Goal: Information Seeking & Learning: Find specific page/section

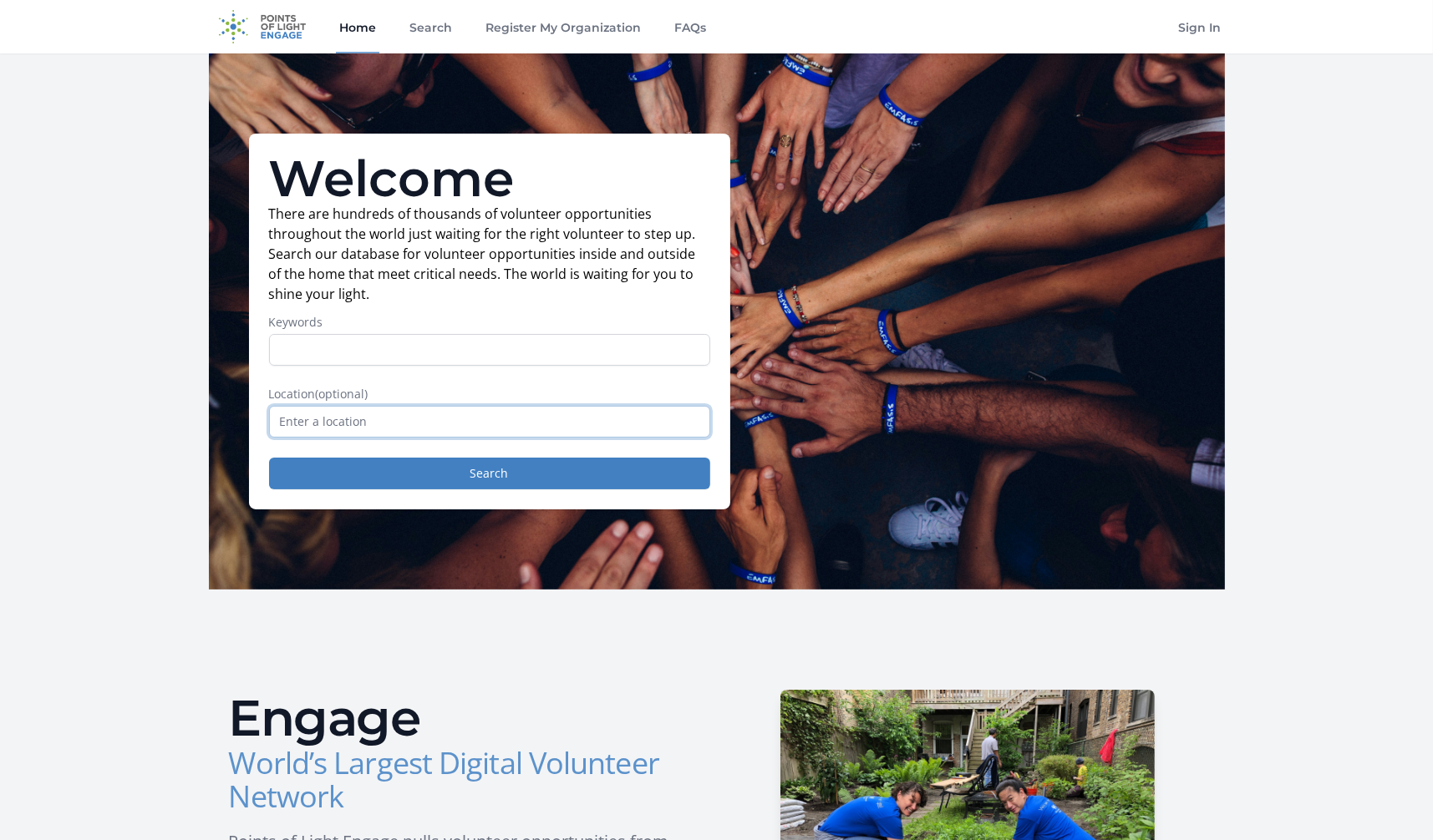
click at [394, 417] on input "text" at bounding box center [489, 422] width 441 height 32
type input "D"
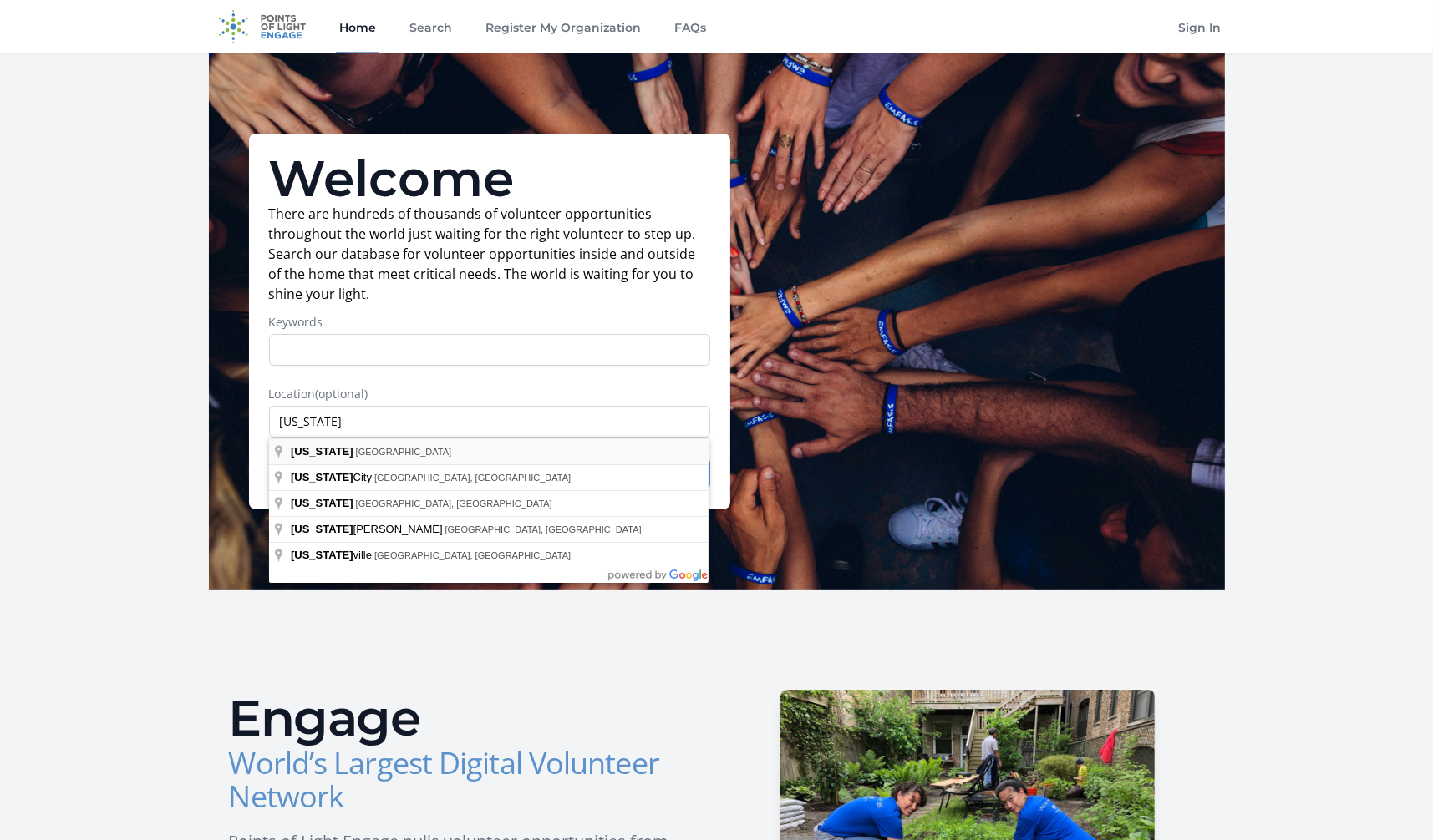
type input "[US_STATE], [GEOGRAPHIC_DATA]"
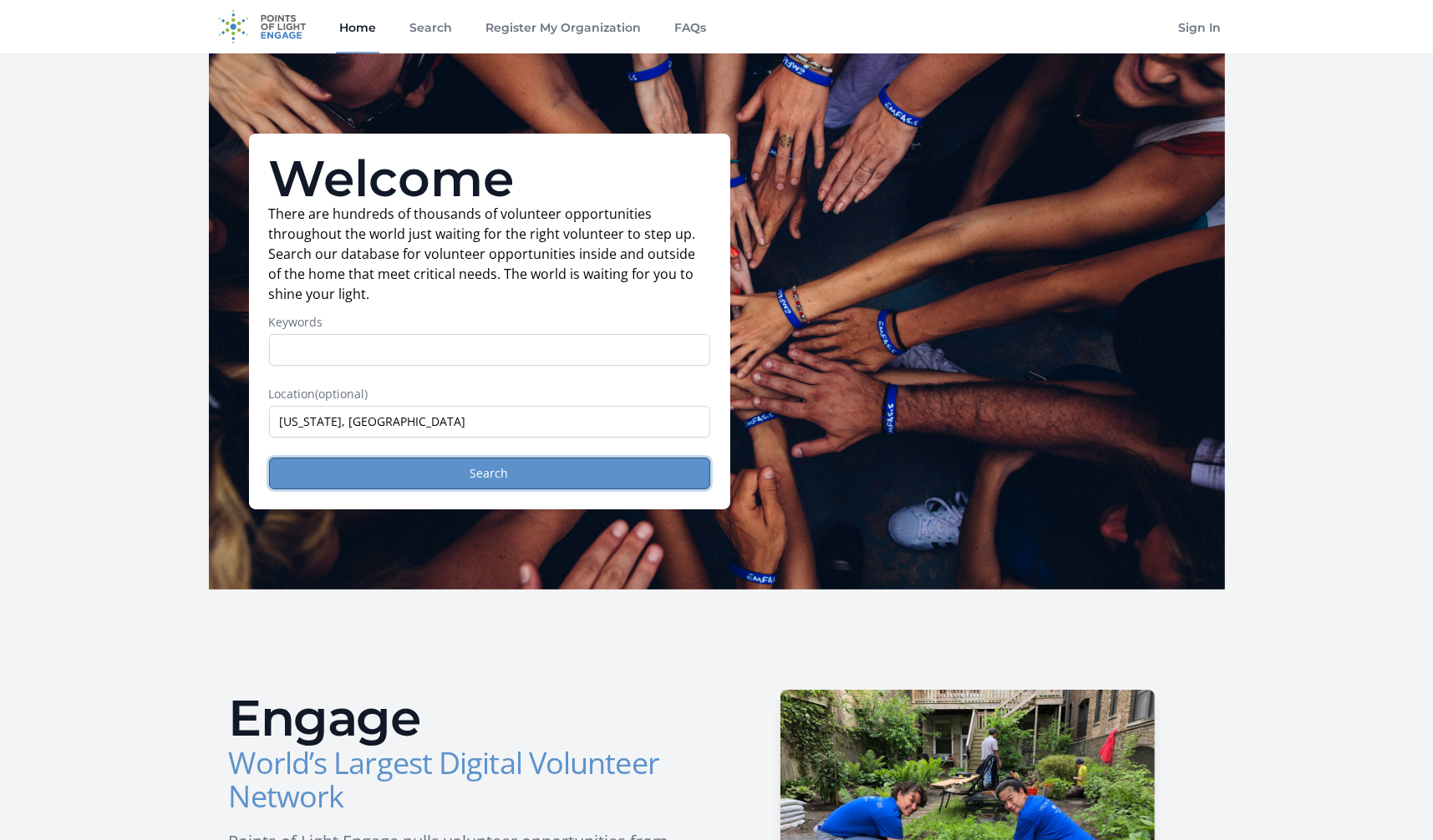
click at [387, 472] on button "Search" at bounding box center [489, 473] width 441 height 32
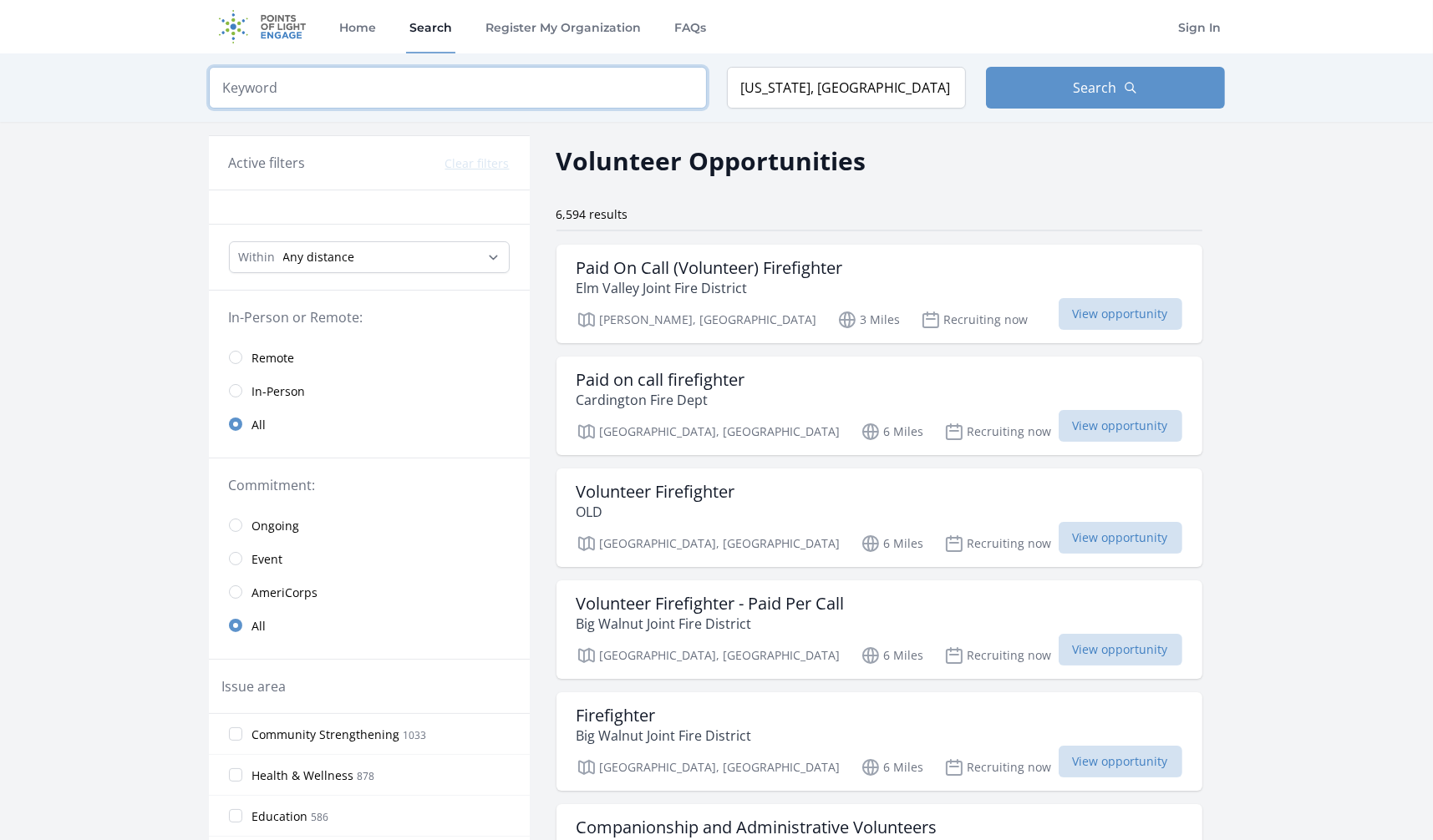
click at [267, 98] on input "search" at bounding box center [457, 88] width 498 height 42
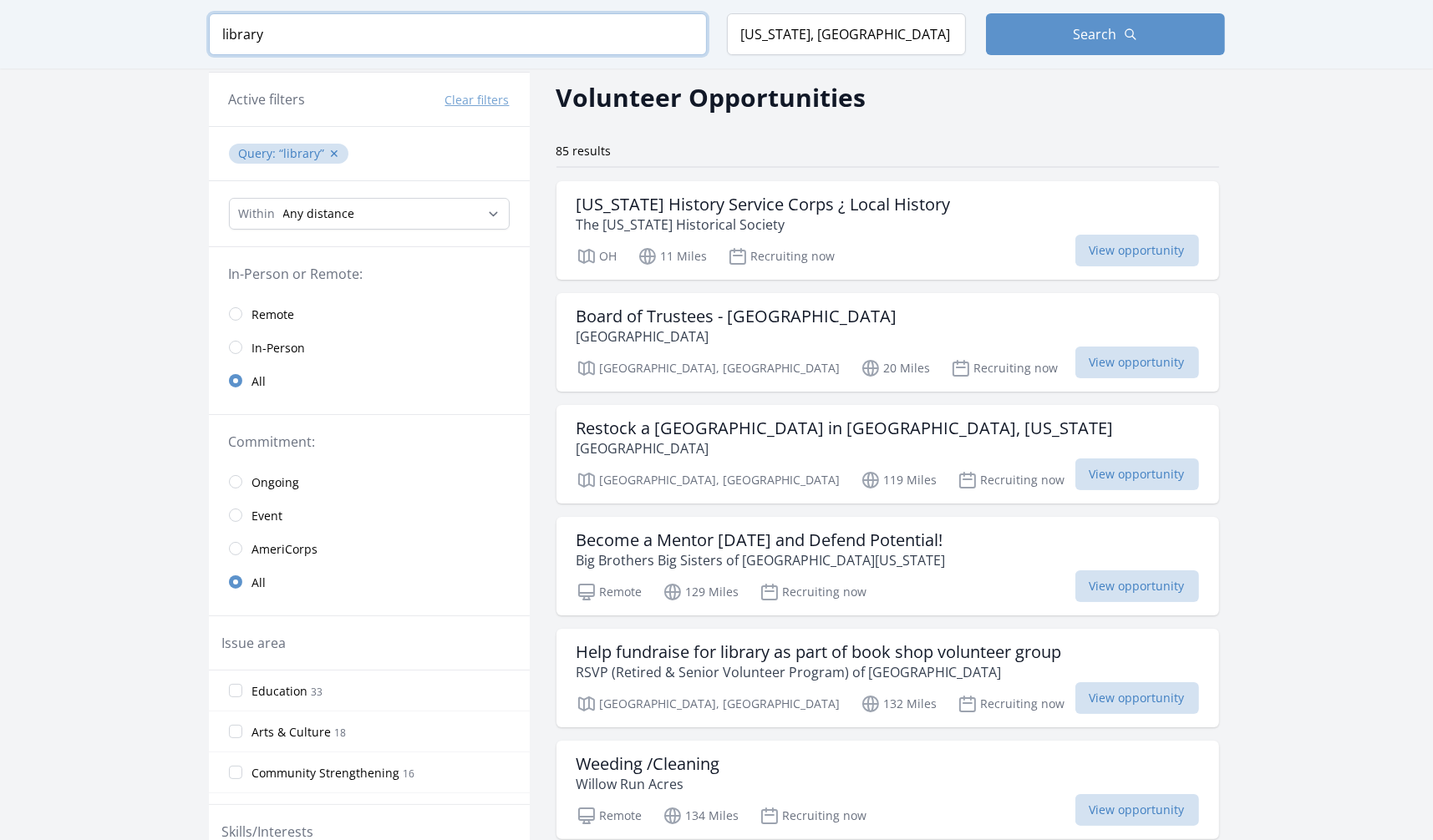
scroll to position [84, 0]
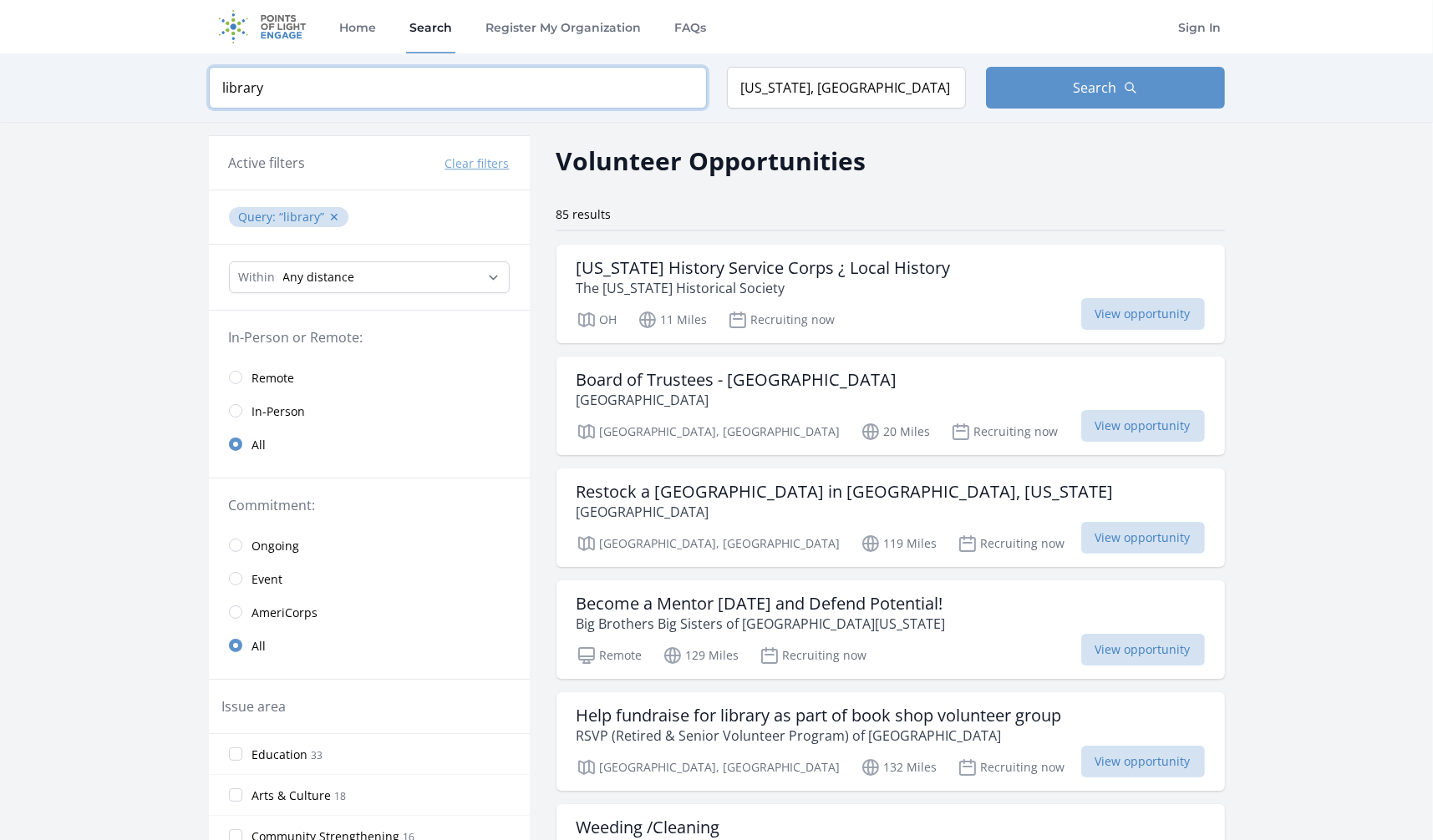
drag, startPoint x: 301, startPoint y: 87, endPoint x: 154, endPoint y: 81, distance: 147.1
click at [132, 81] on div "Keyword library Location Ohio, USA Search" at bounding box center [716, 88] width 1433 height 69
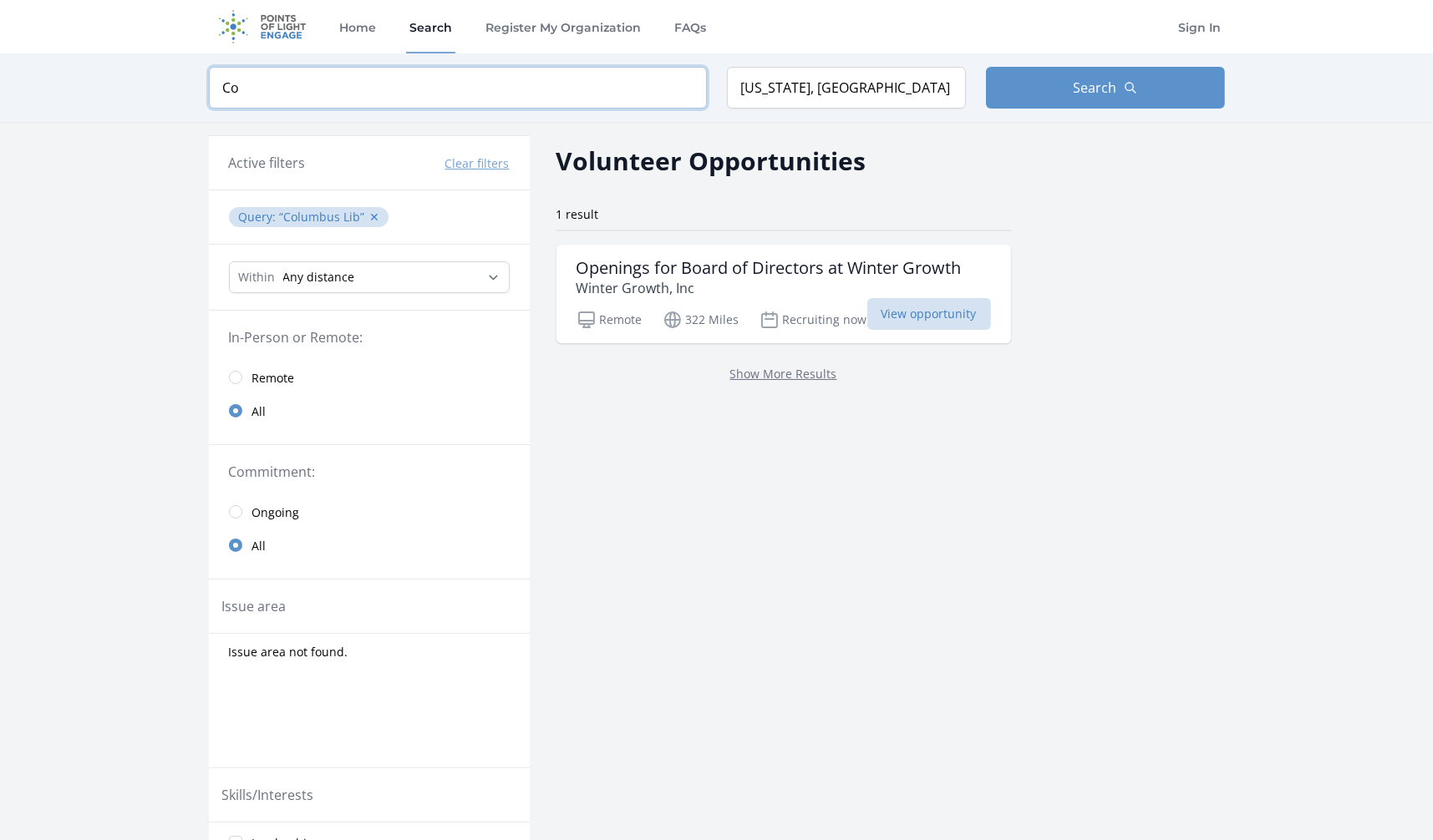
type input "C"
